Goal: Check status: Check status

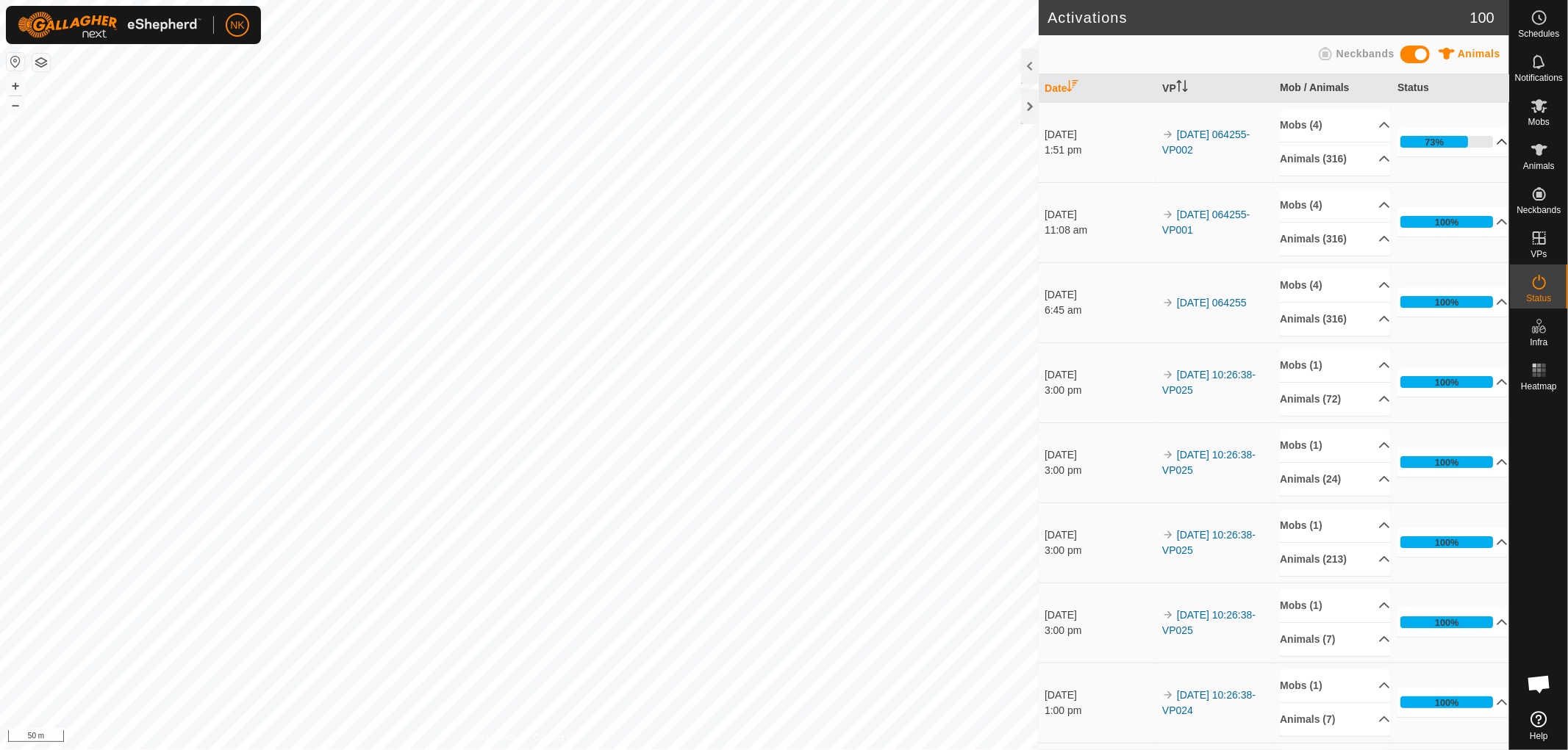
click at [1446, 140] on div "73%" at bounding box center [1434, 141] width 67 height 12
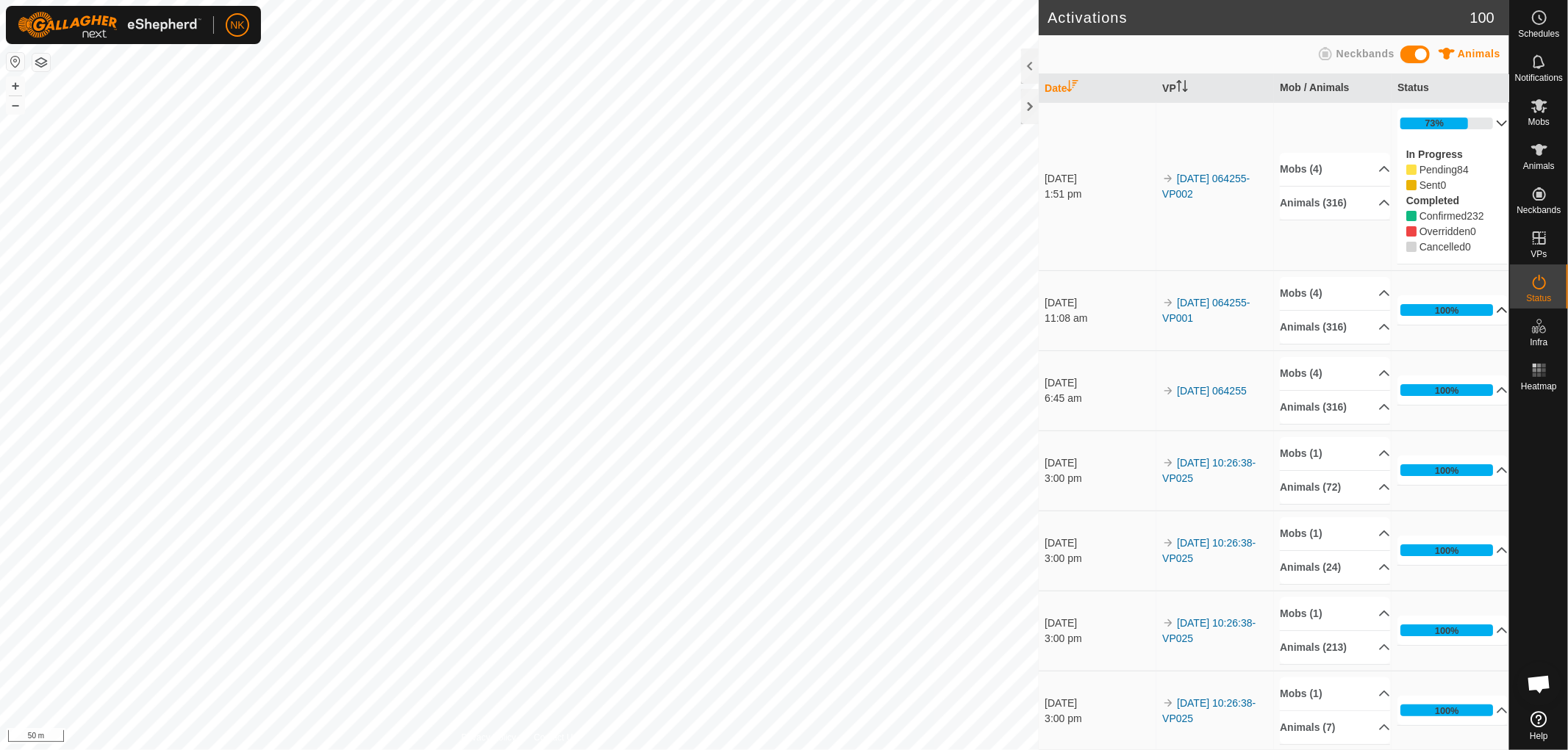
click at [1443, 311] on div "100%" at bounding box center [1446, 311] width 24 height 14
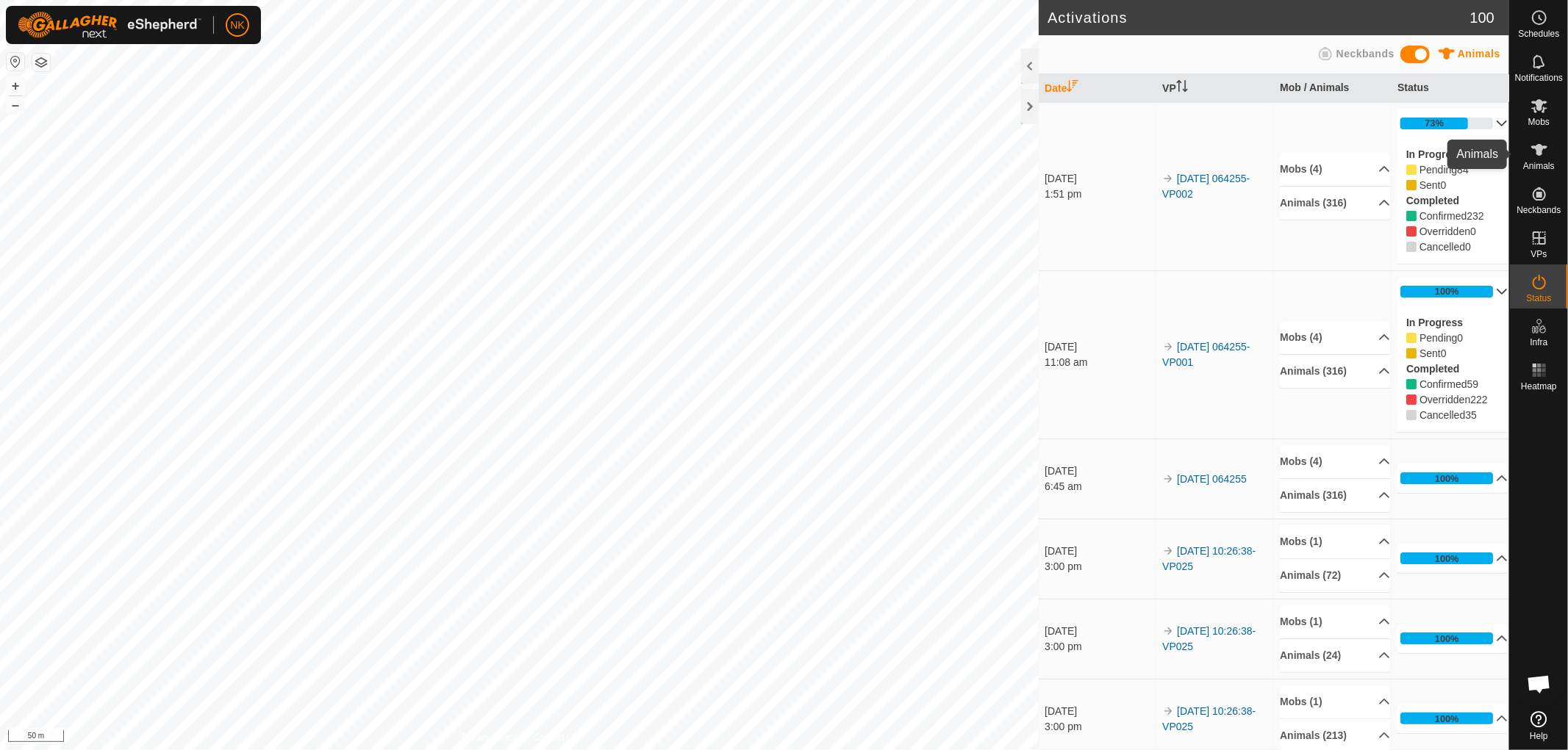
click at [1547, 162] on span "Animals" at bounding box center [1539, 166] width 31 height 9
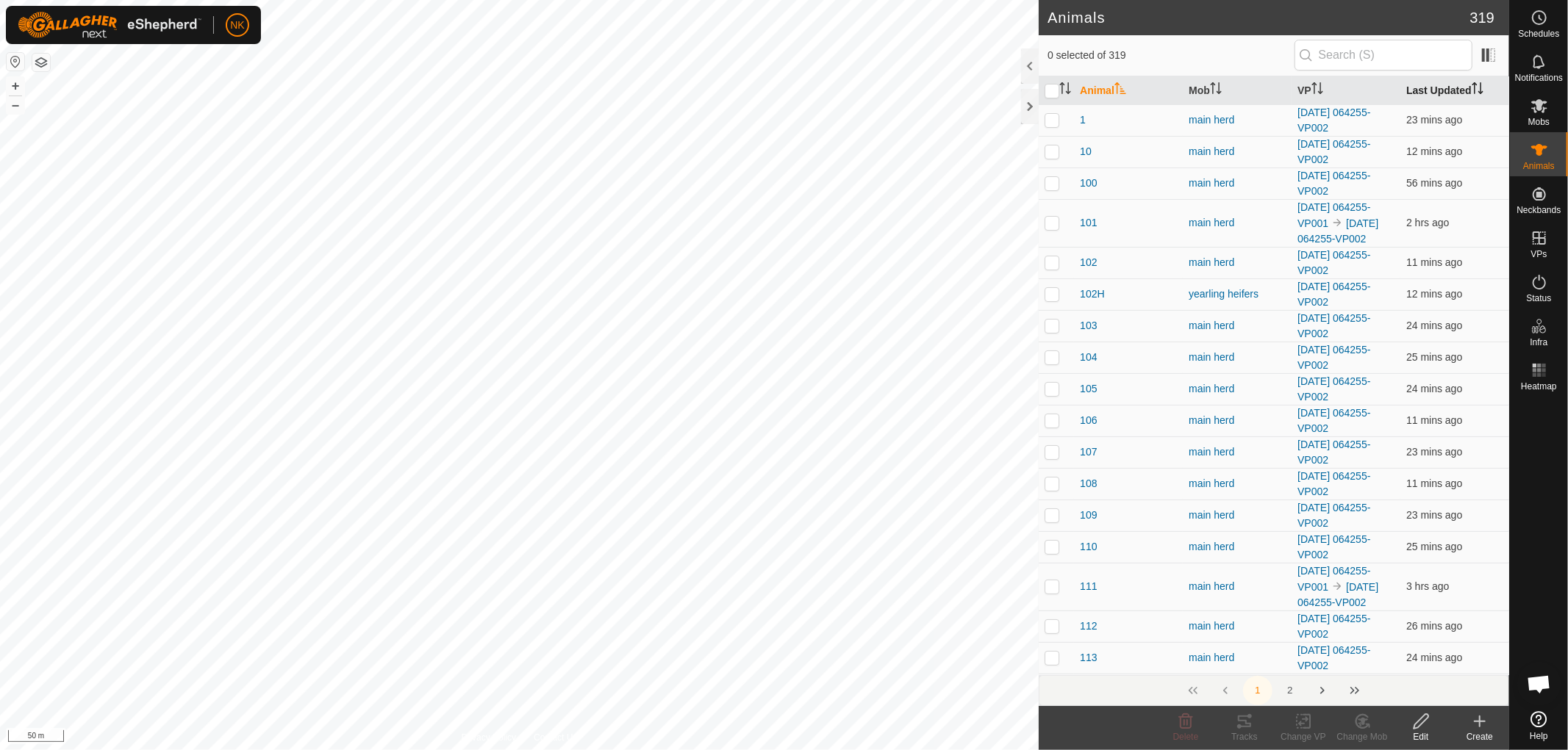
click at [1431, 85] on th "Last Updated" at bounding box center [1454, 90] width 109 height 29
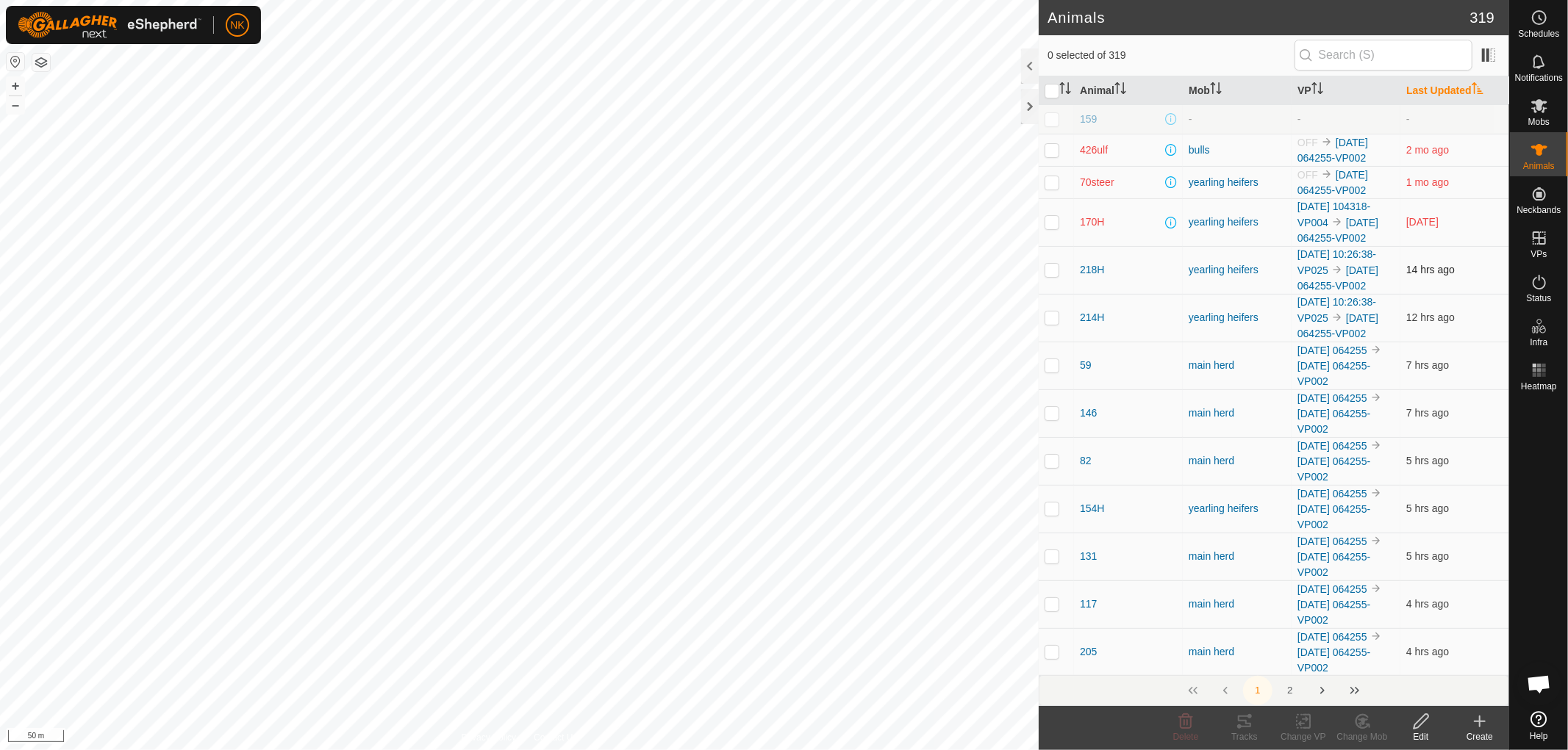
click at [1051, 275] on p-checkbox at bounding box center [1052, 269] width 15 height 12
checkbox input "true"
click at [1247, 726] on icon at bounding box center [1244, 721] width 13 height 12
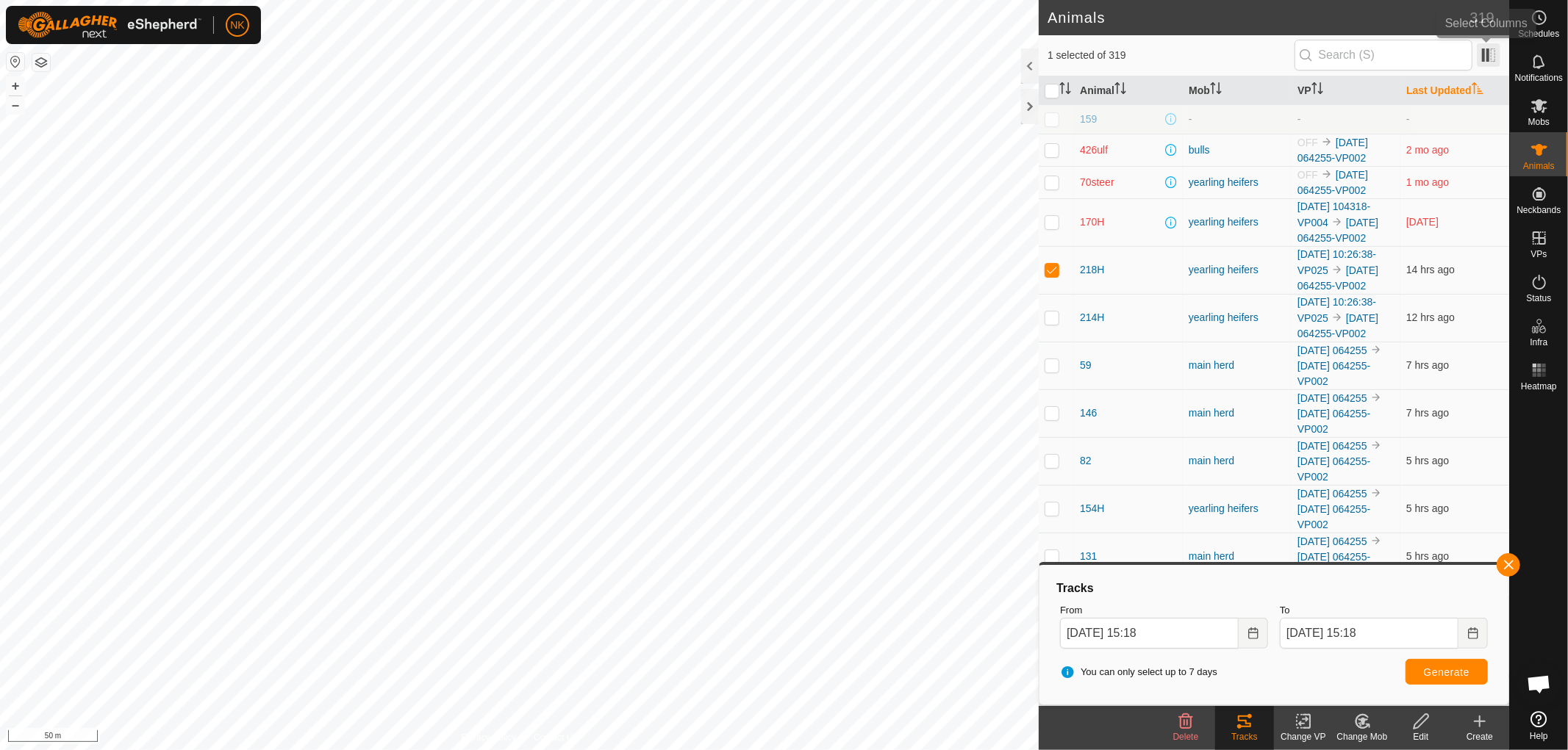
click at [1490, 56] on span at bounding box center [1489, 55] width 24 height 24
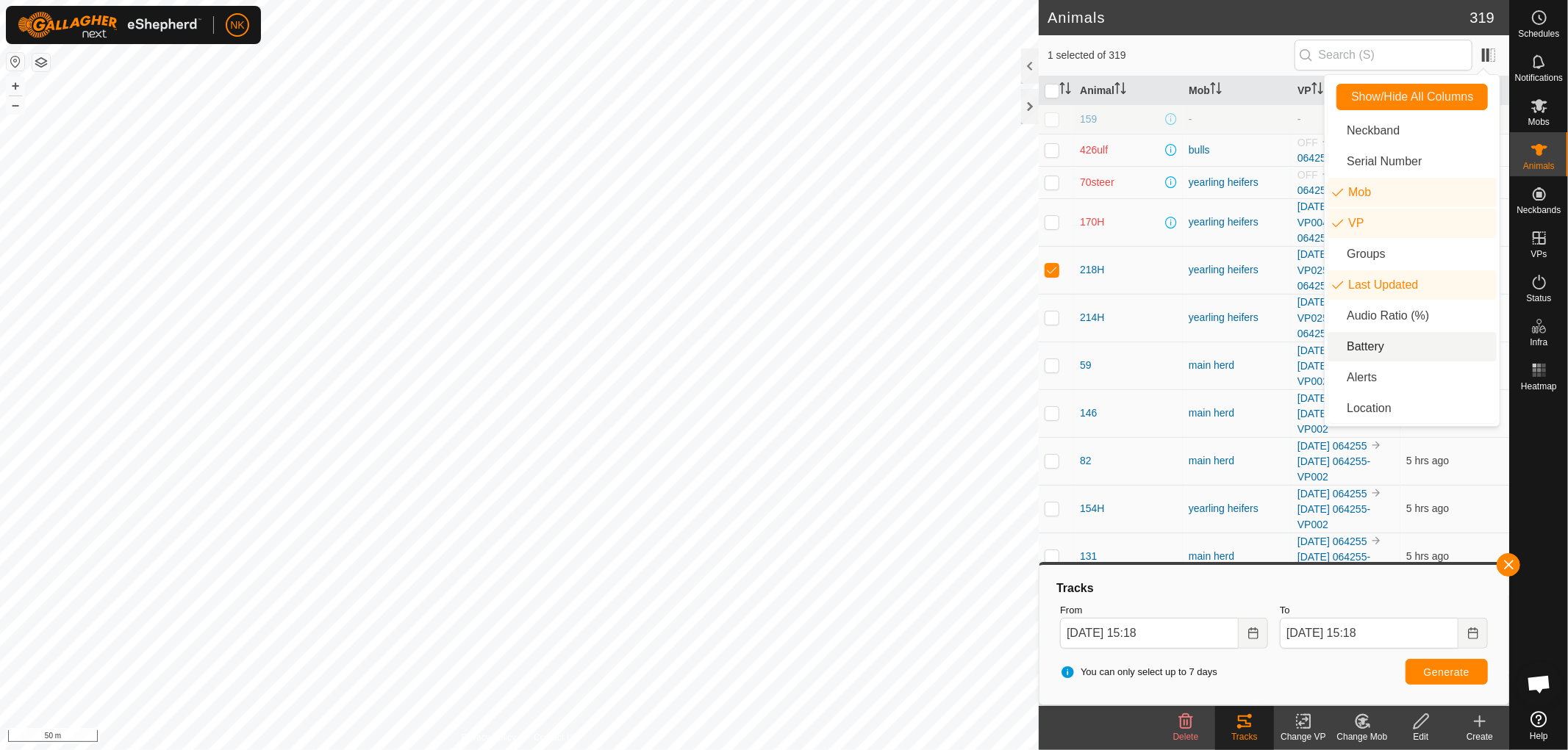
click at [1366, 347] on li "Battery" at bounding box center [1411, 346] width 169 height 29
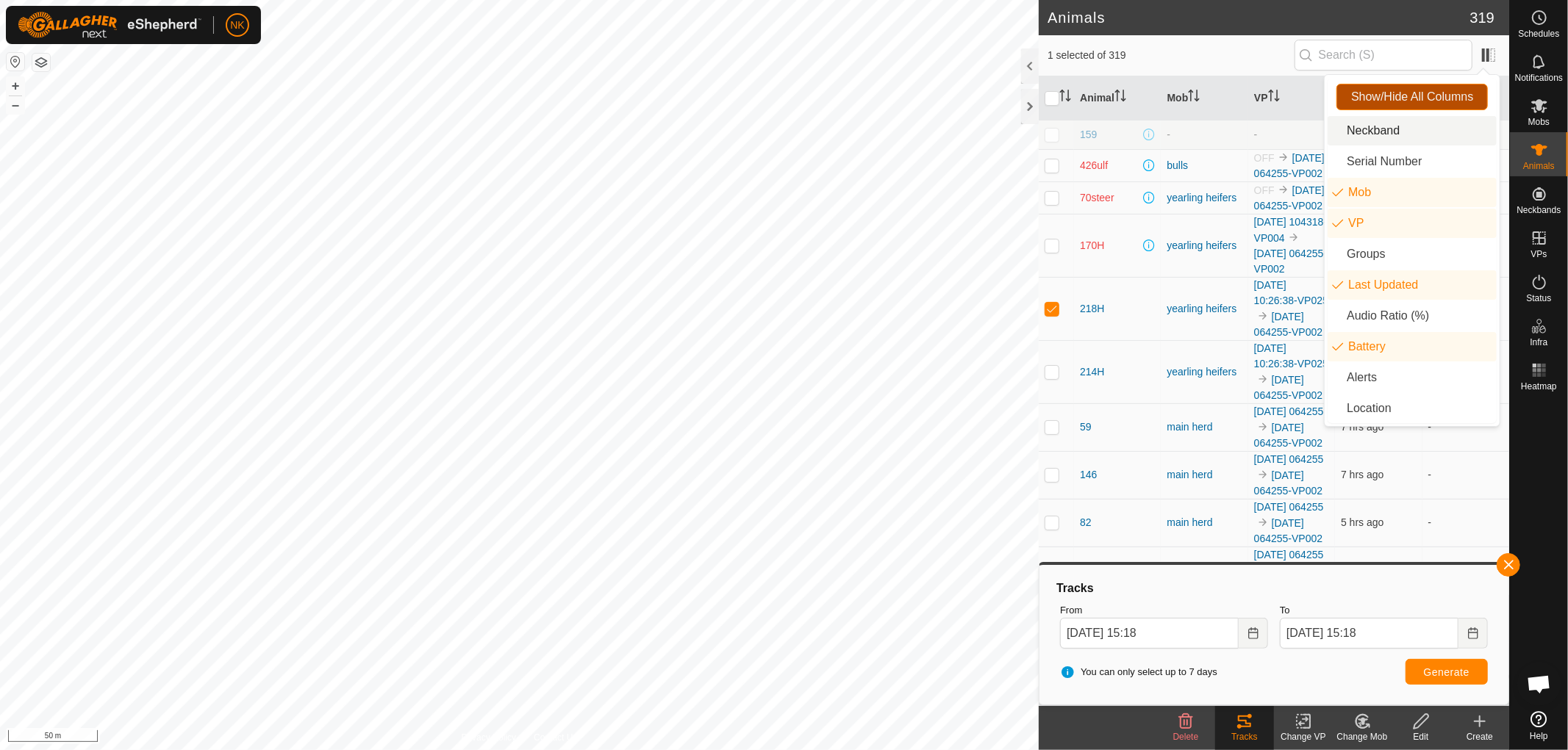
click at [1464, 87] on button "Show/Hide All Columns" at bounding box center [1412, 97] width 151 height 27
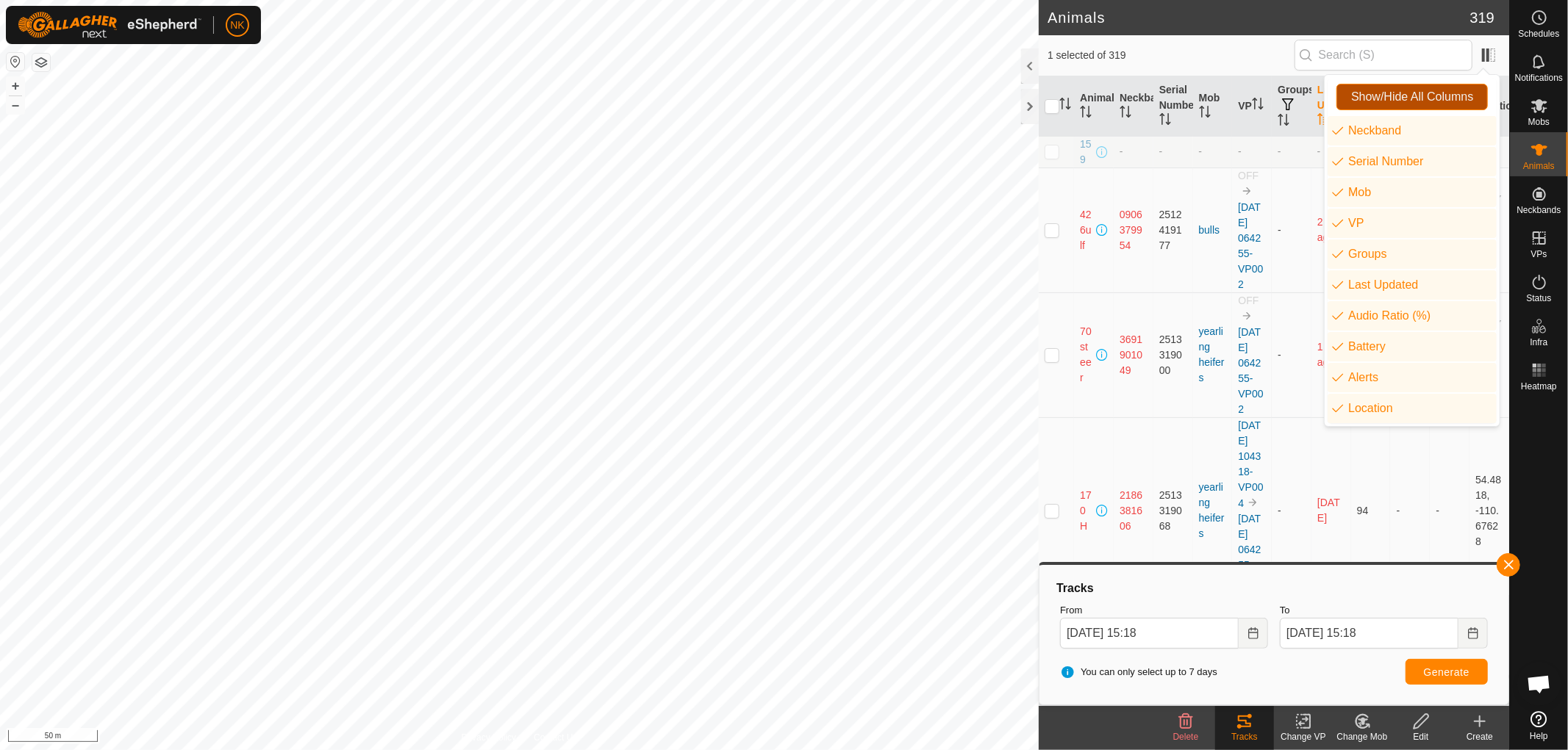
click at [1450, 97] on span "Show/Hide All Columns" at bounding box center [1411, 96] width 122 height 13
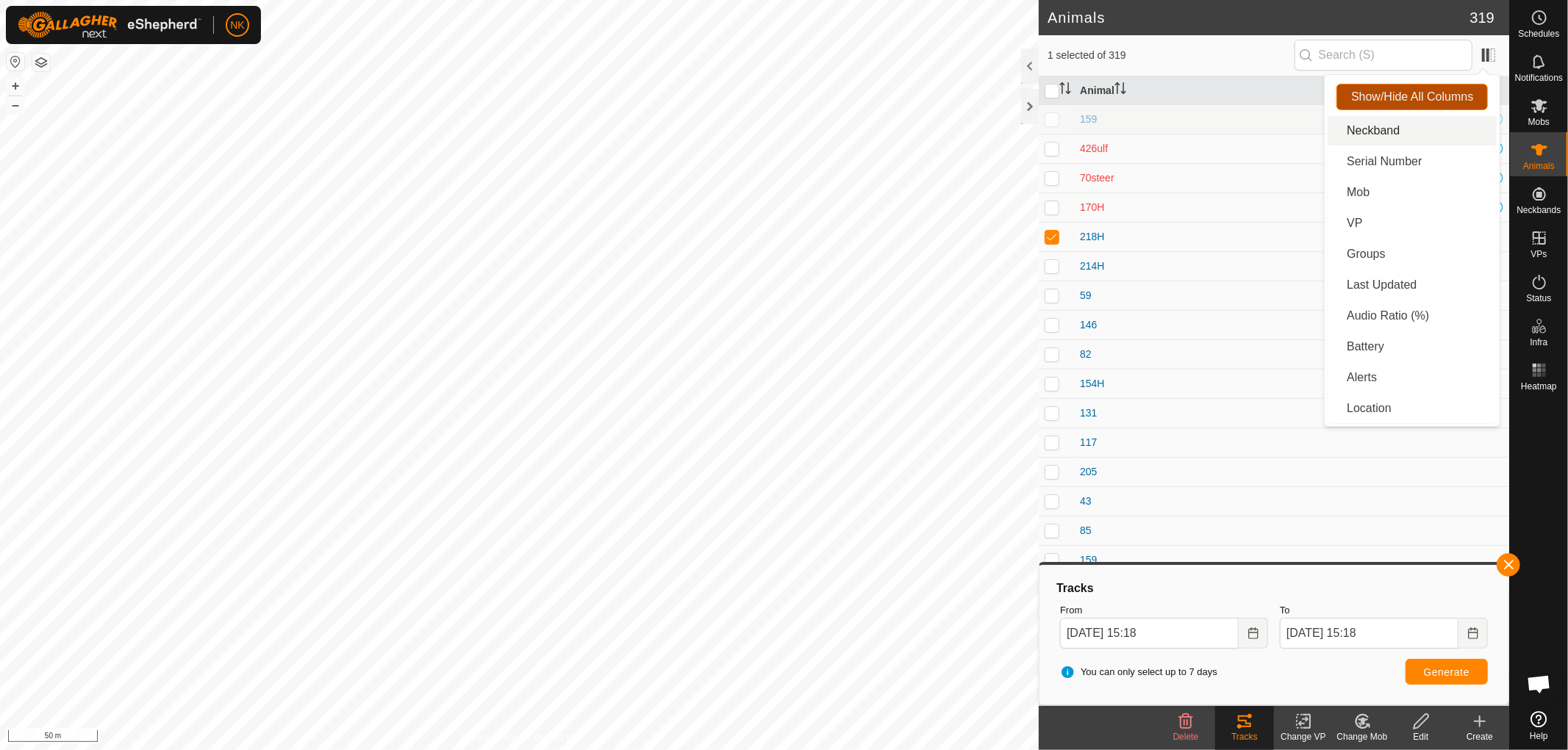
click at [1384, 100] on span "Show/Hide All Columns" at bounding box center [1411, 96] width 122 height 13
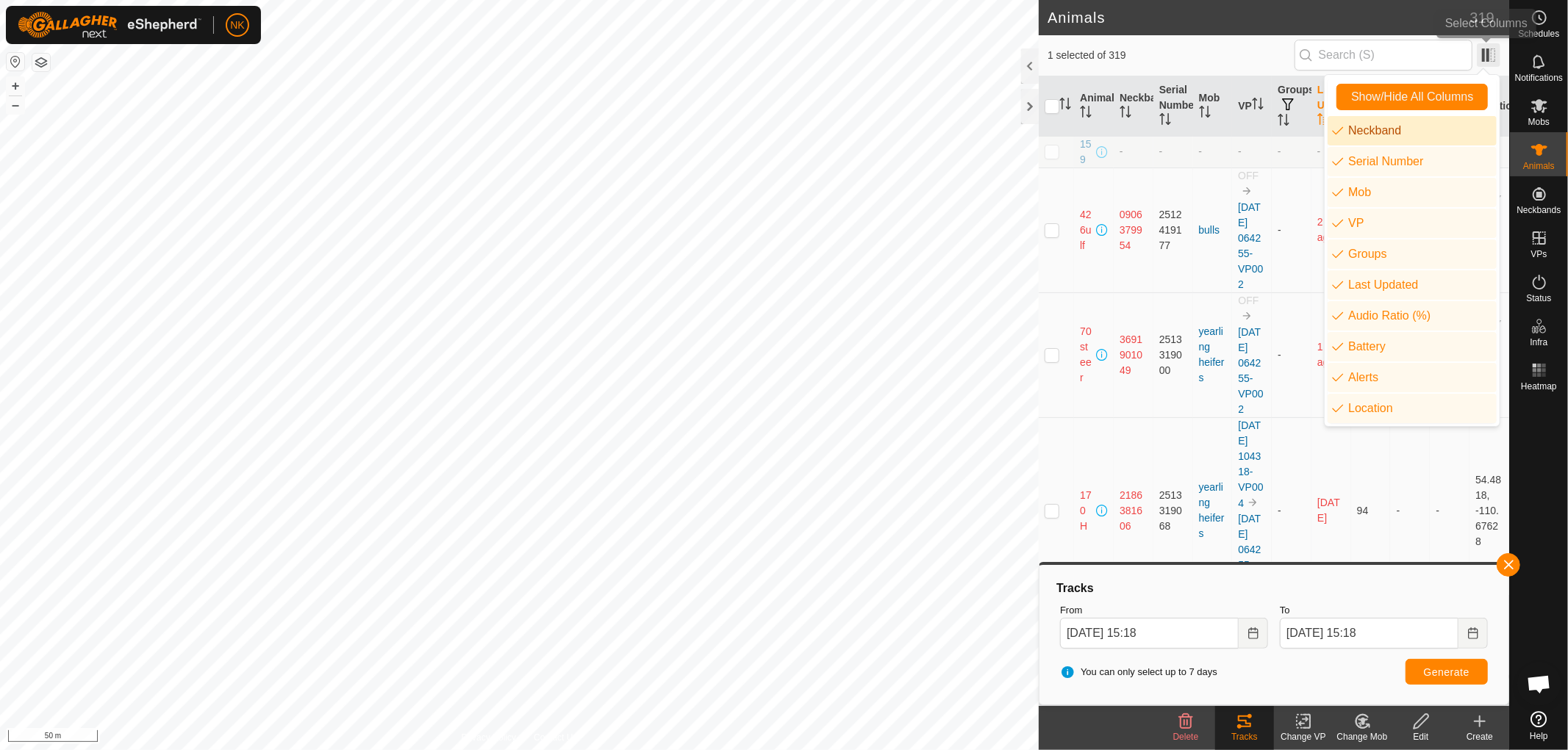
click at [1488, 61] on span at bounding box center [1489, 55] width 24 height 24
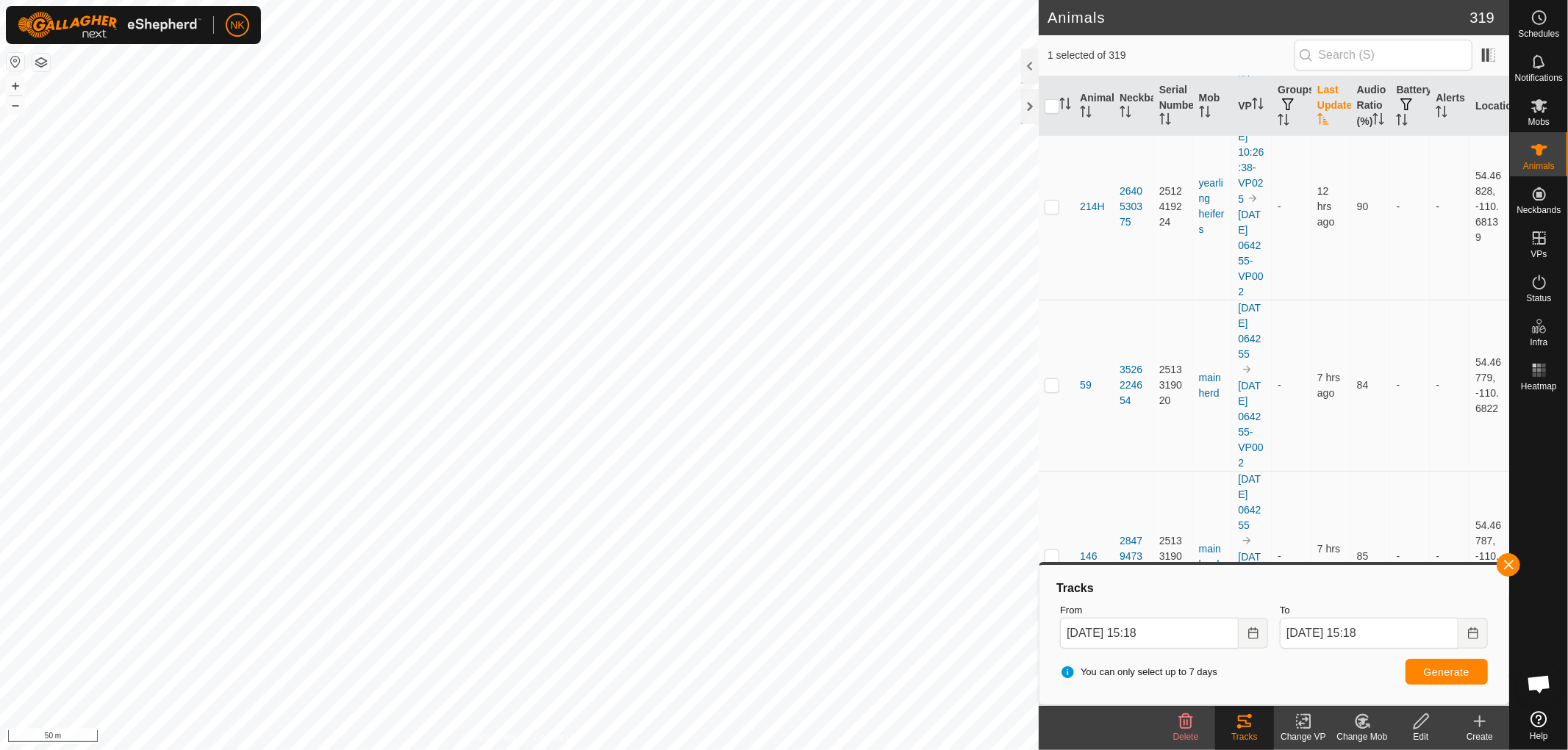
scroll to position [408, 0]
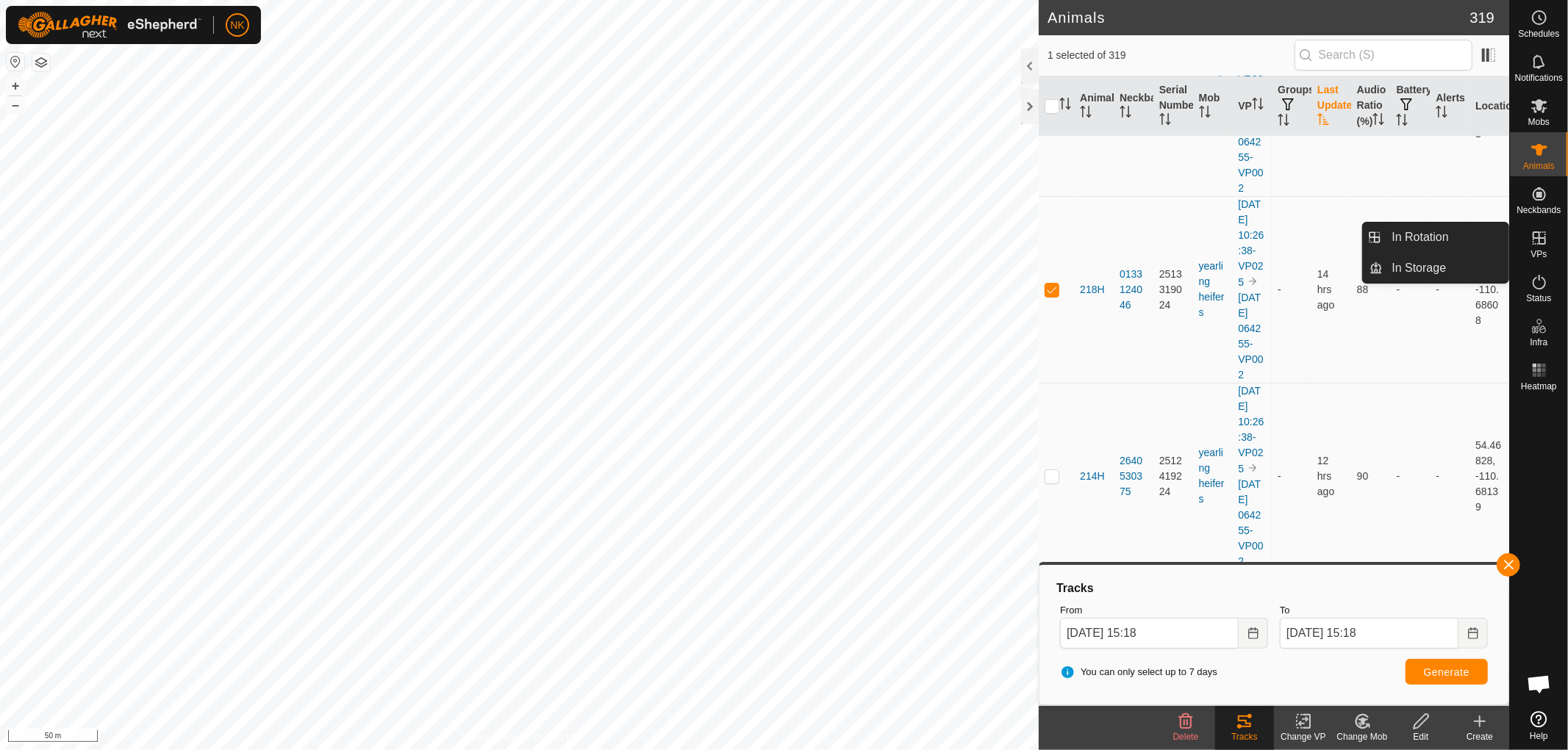
click at [1540, 243] on icon at bounding box center [1539, 238] width 13 height 13
click at [1547, 294] on span "Status" at bounding box center [1538, 298] width 25 height 9
